Goal: Obtain resource: Obtain resource

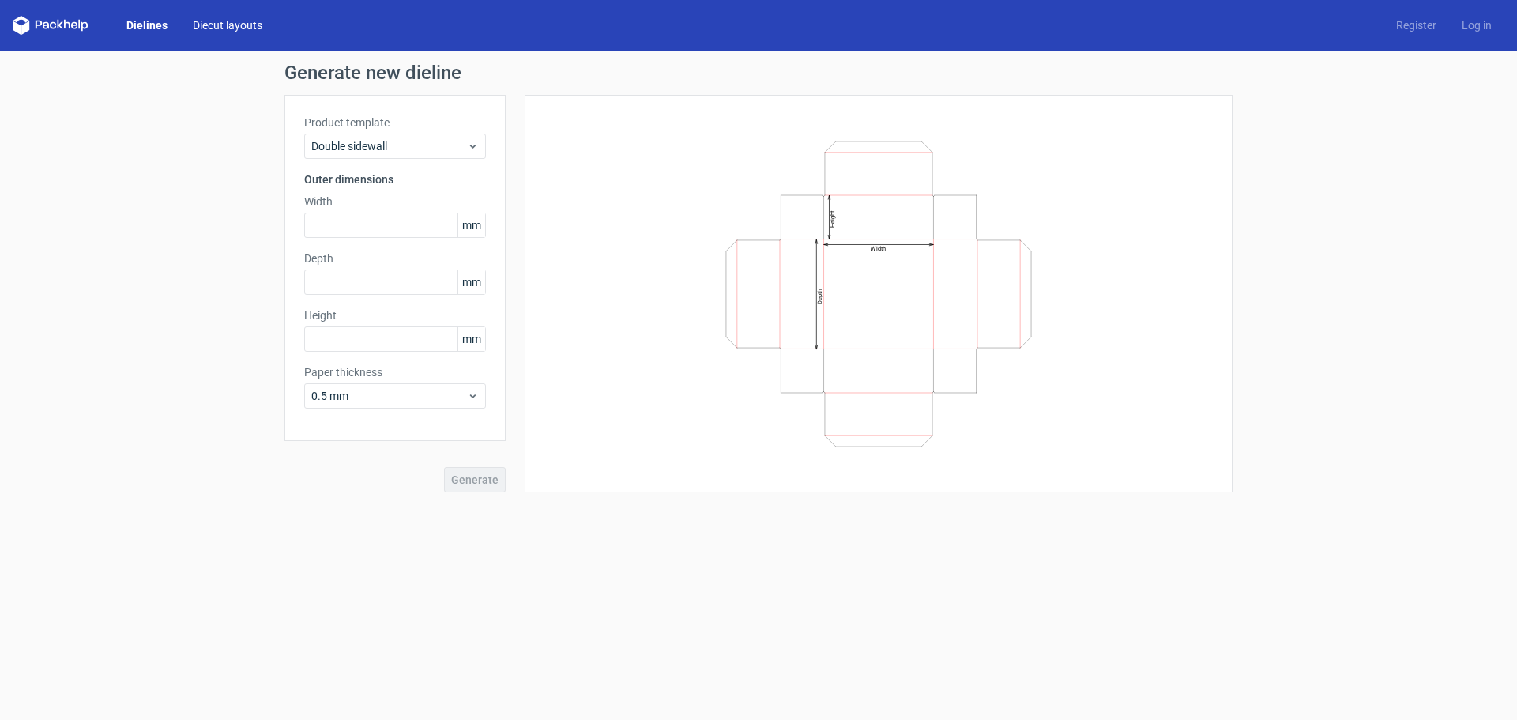
click at [220, 27] on link "Diecut layouts" at bounding box center [227, 25] width 95 height 16
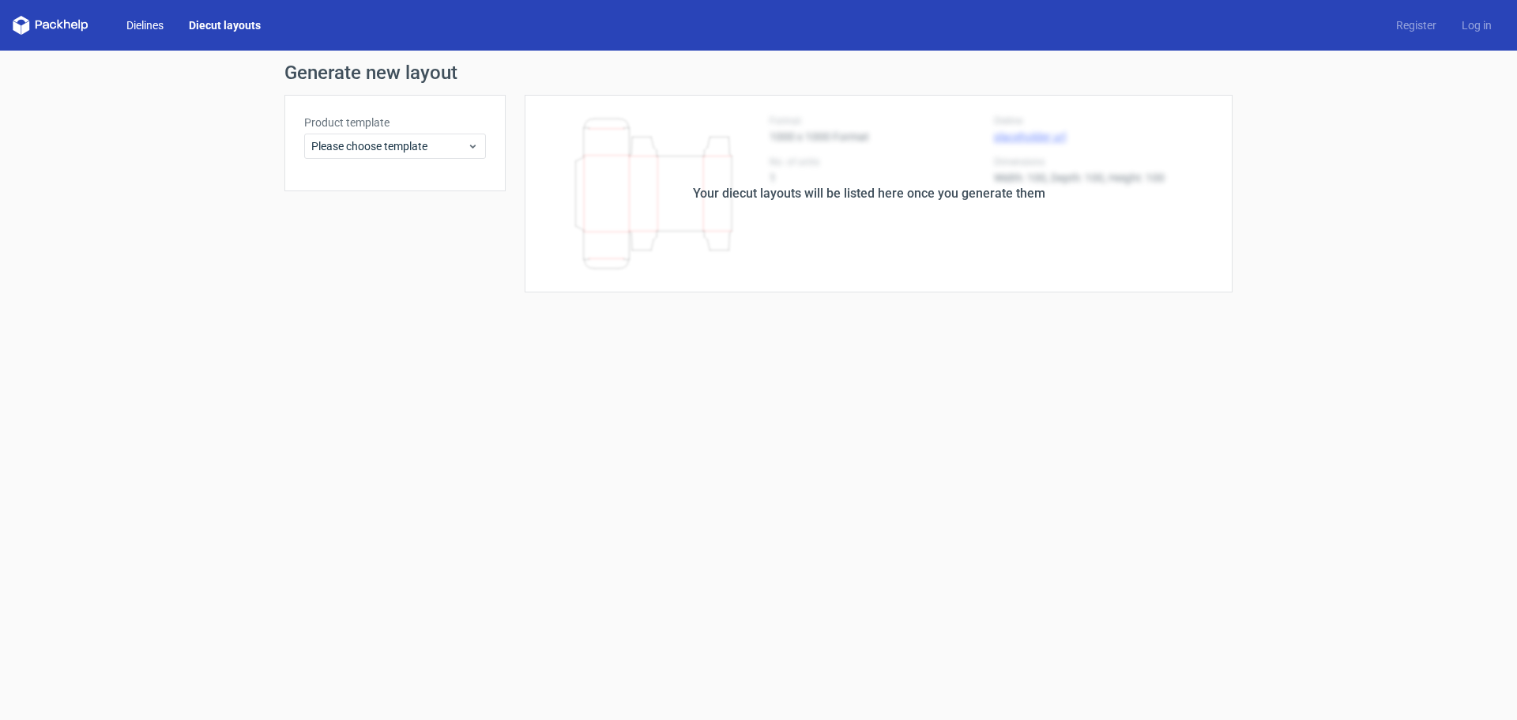
click at [144, 24] on link "Dielines" at bounding box center [145, 25] width 62 height 16
